Goal: Task Accomplishment & Management: Use online tool/utility

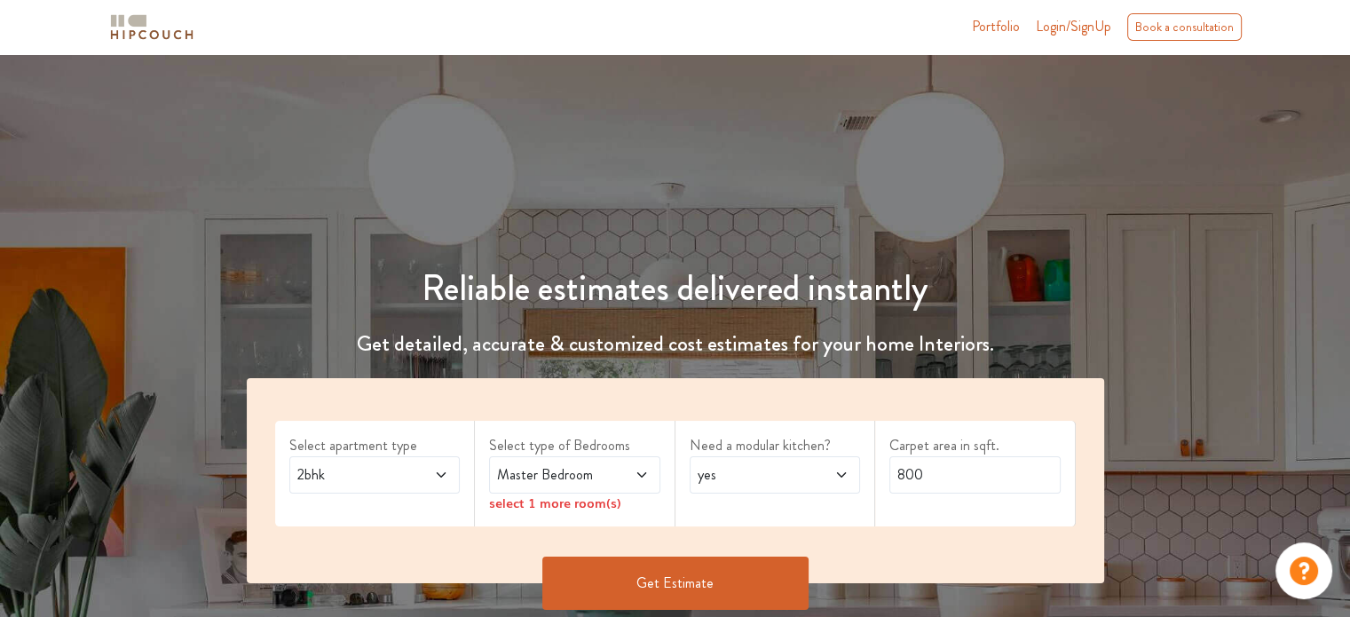
click at [426, 471] on span at bounding box center [428, 474] width 39 height 21
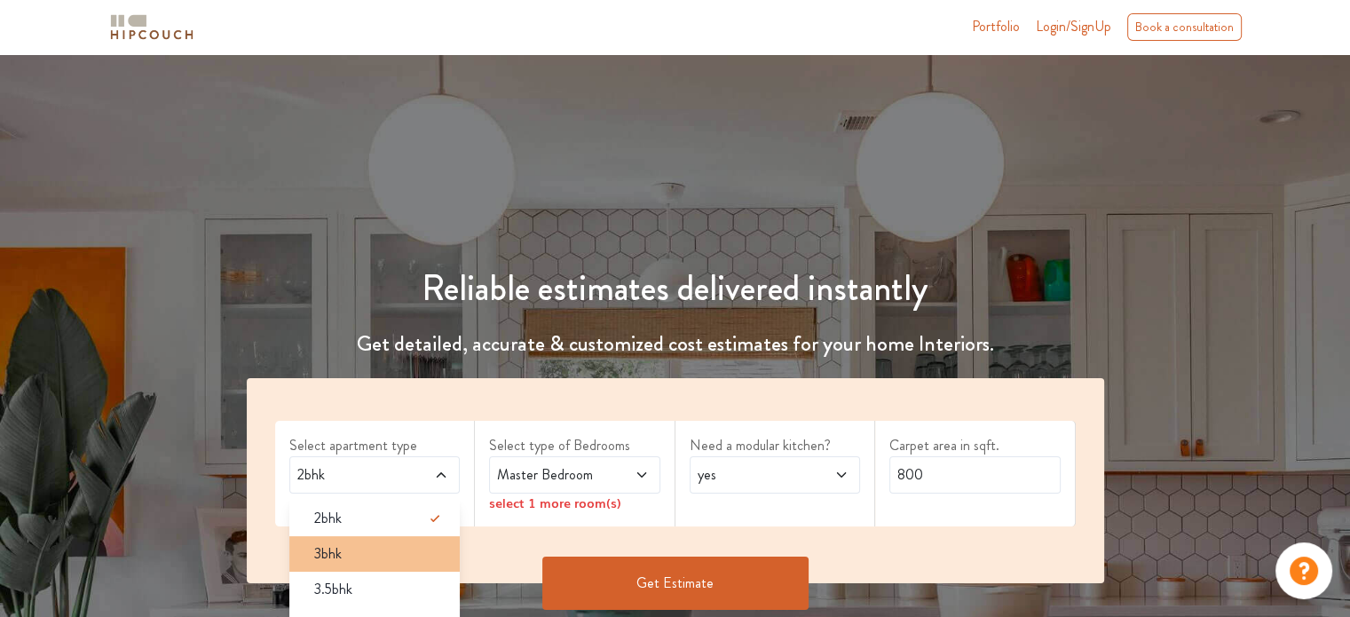
click at [376, 549] on div "3bhk" at bounding box center [380, 553] width 161 height 21
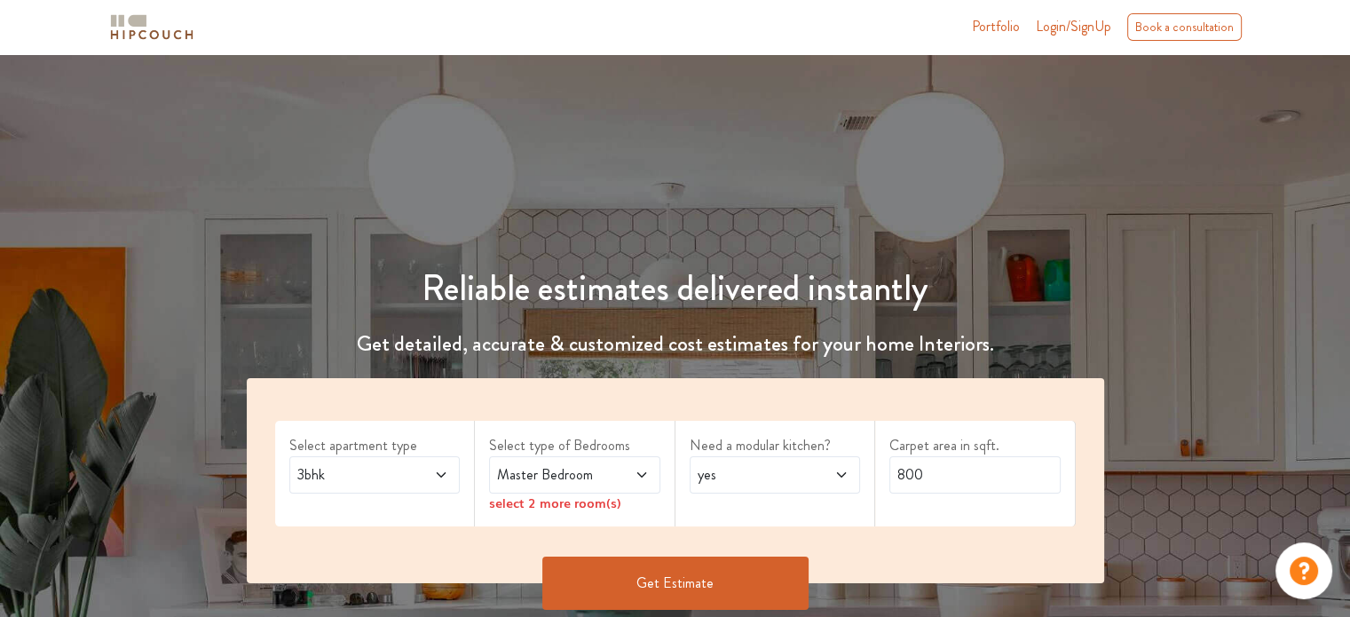
click at [588, 478] on span "Master Bedroom" at bounding box center [552, 474] width 116 height 21
click at [605, 504] on div "select 2 more room(s)" at bounding box center [574, 503] width 171 height 19
click at [546, 503] on div "select 2 more room(s)" at bounding box center [574, 503] width 171 height 19
click at [636, 475] on icon at bounding box center [642, 475] width 14 height 14
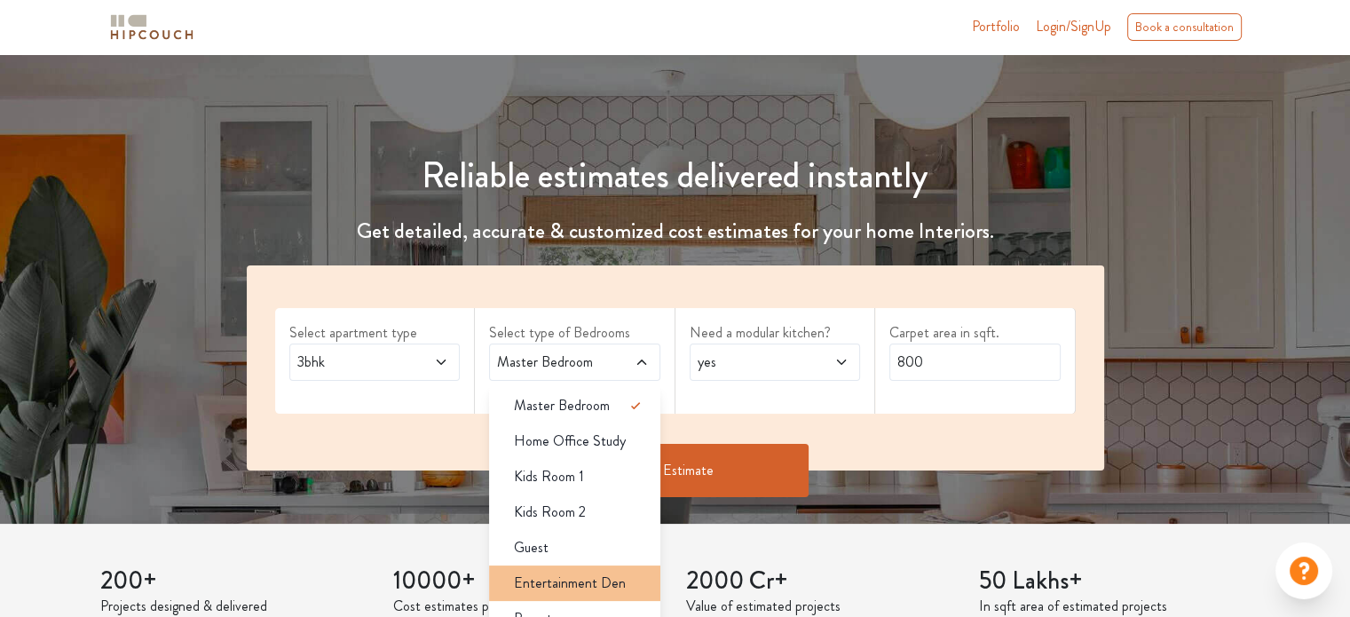
scroll to position [178, 0]
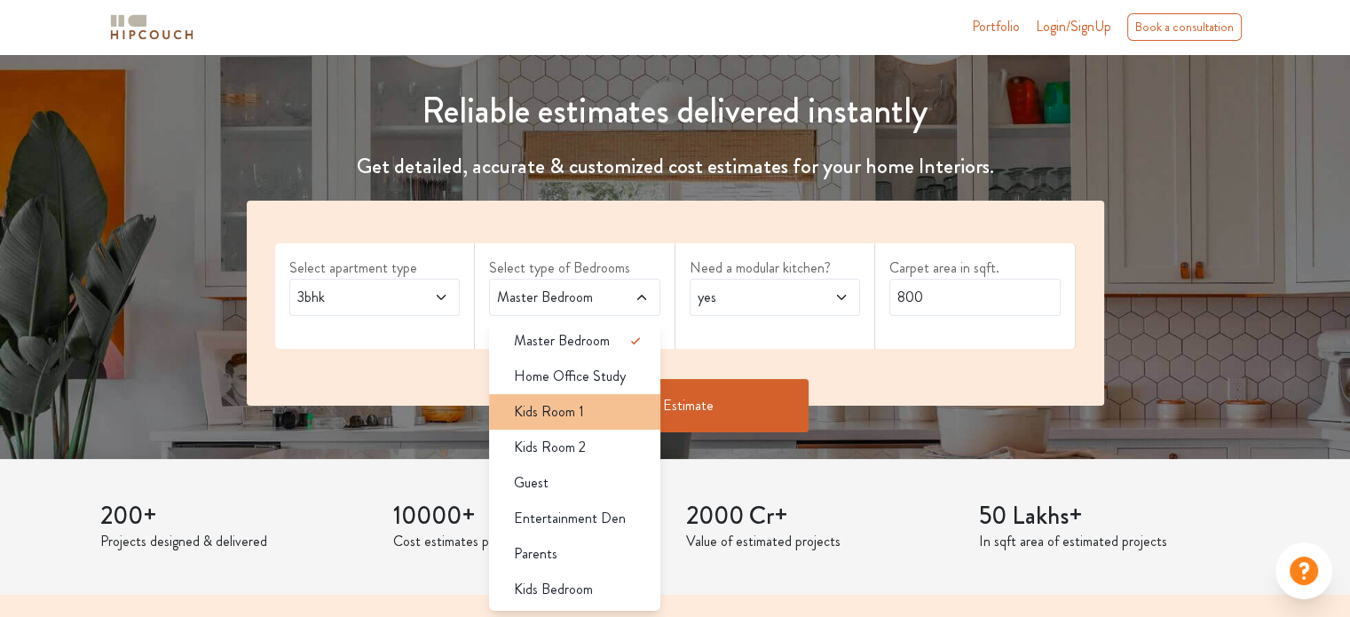
click at [631, 407] on div "Kids Room 1" at bounding box center [580, 411] width 161 height 21
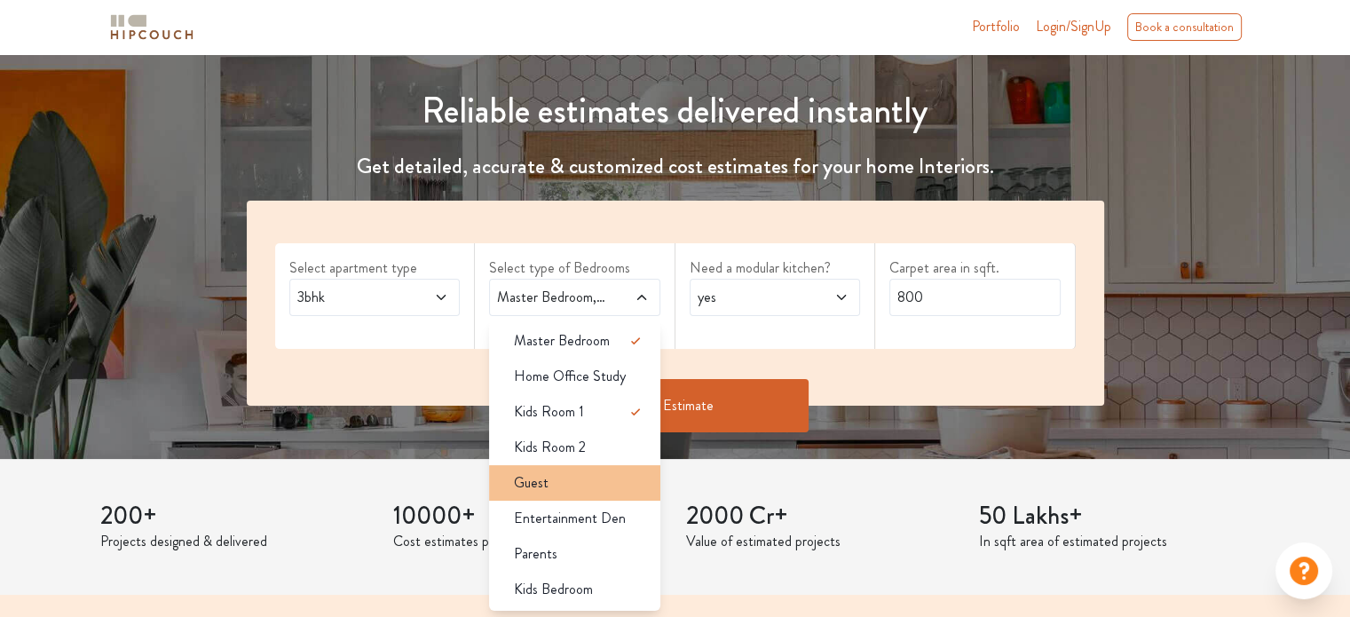
click at [575, 482] on div "Guest" at bounding box center [580, 482] width 161 height 21
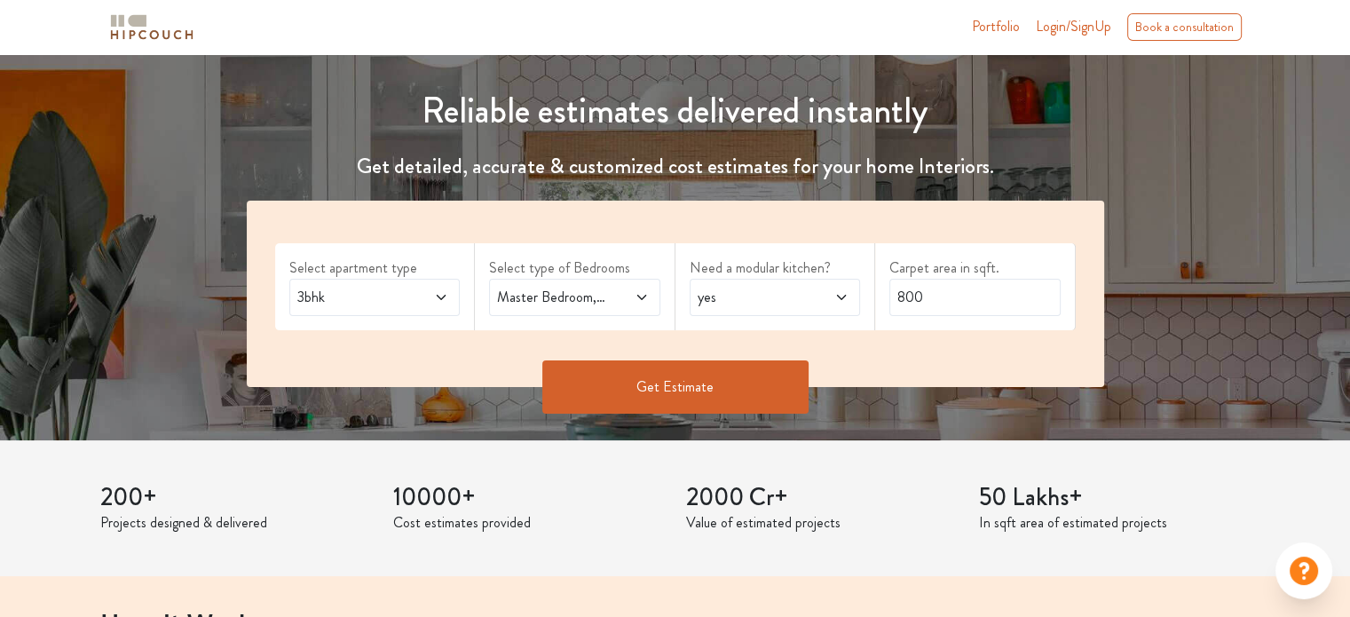
click at [813, 294] on span at bounding box center [829, 297] width 39 height 21
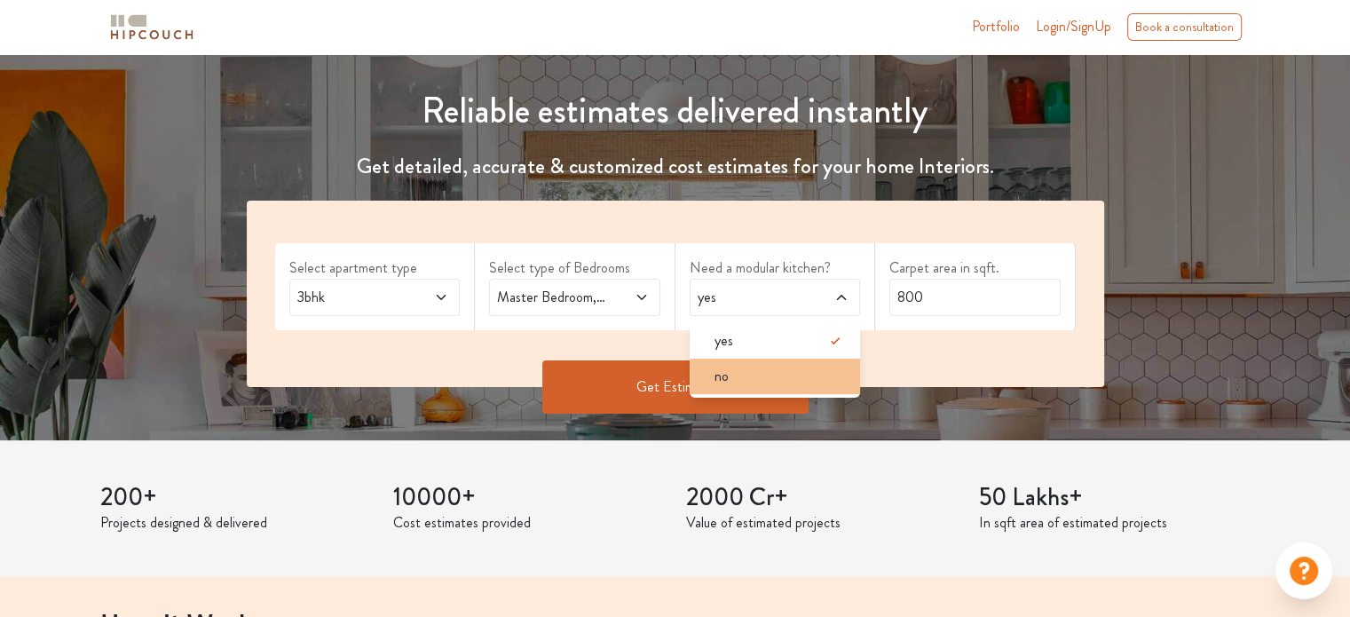
click at [753, 374] on div "no" at bounding box center [780, 376] width 161 height 21
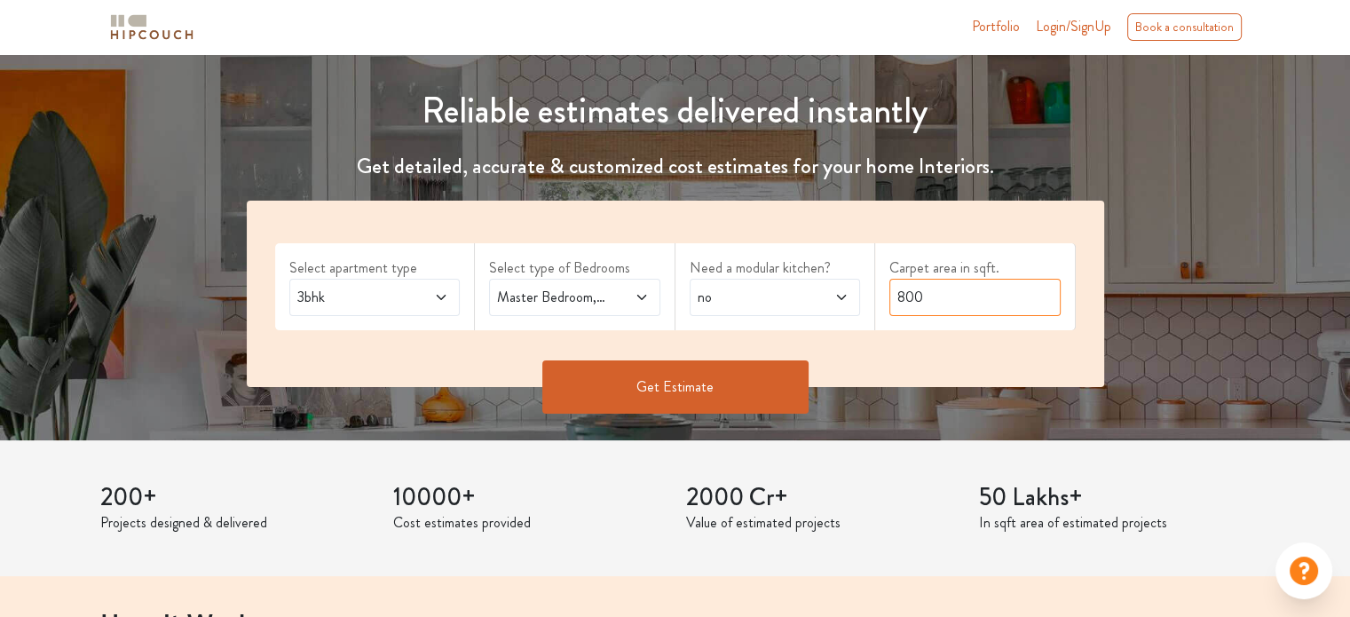
drag, startPoint x: 987, startPoint y: 302, endPoint x: 873, endPoint y: 293, distance: 114.0
click at [873, 293] on div "Select apartment type 3bhk Select type of Bedrooms Master Bedroom,Kids Room 1,G…" at bounding box center [675, 294] width 857 height 186
